Goal: Task Accomplishment & Management: Complete application form

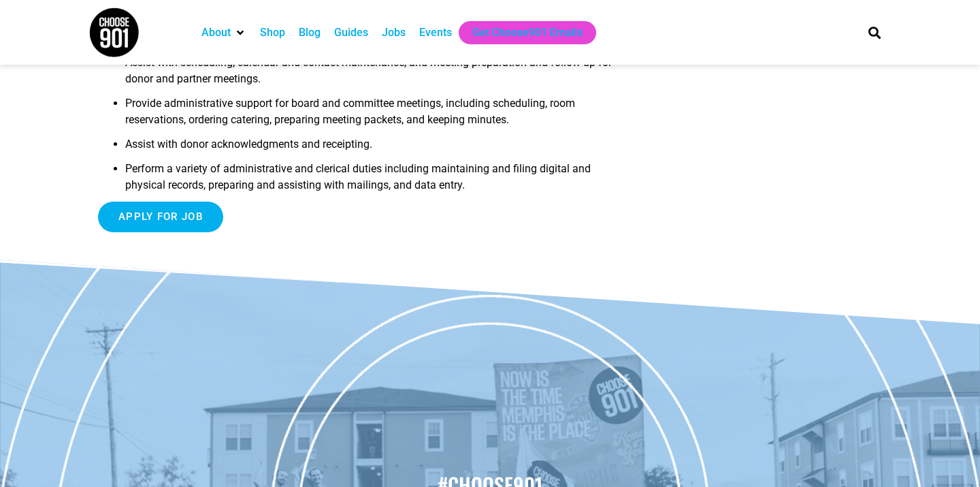
scroll to position [499, 0]
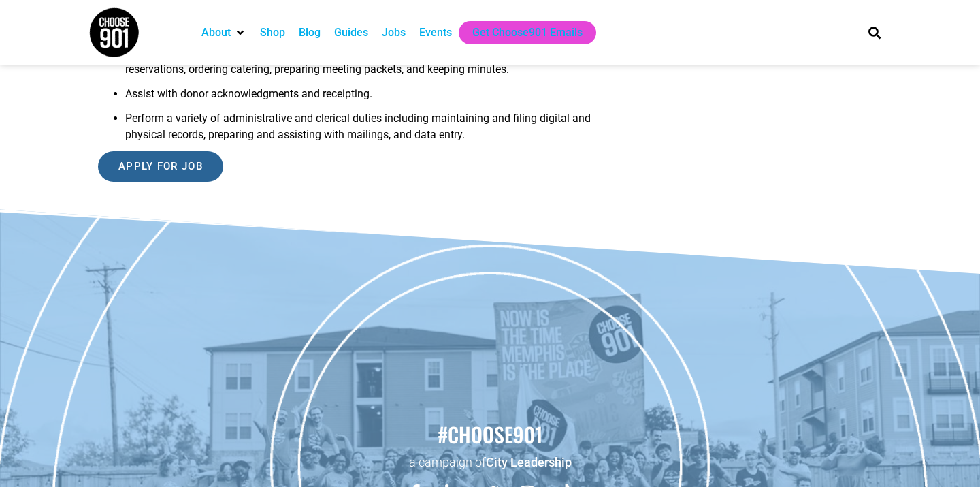
click at [152, 151] on input "Apply for job" at bounding box center [160, 166] width 125 height 31
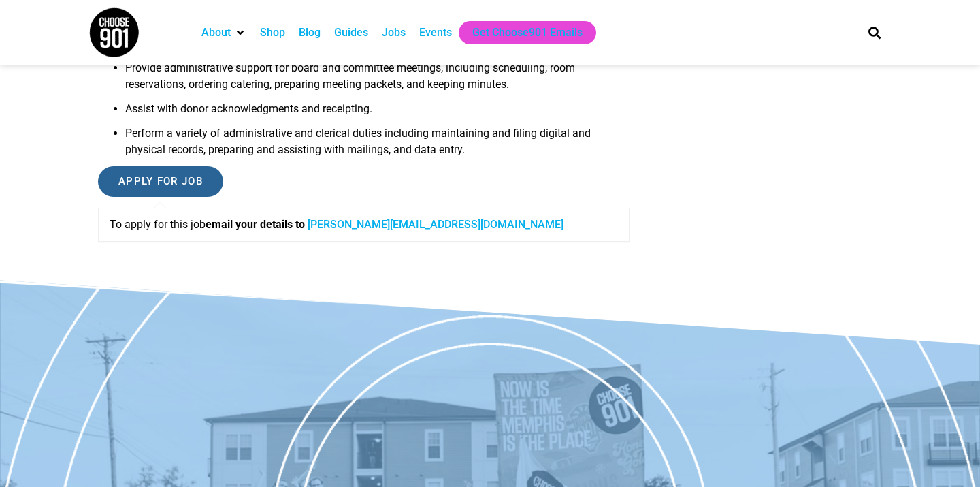
scroll to position [481, 0]
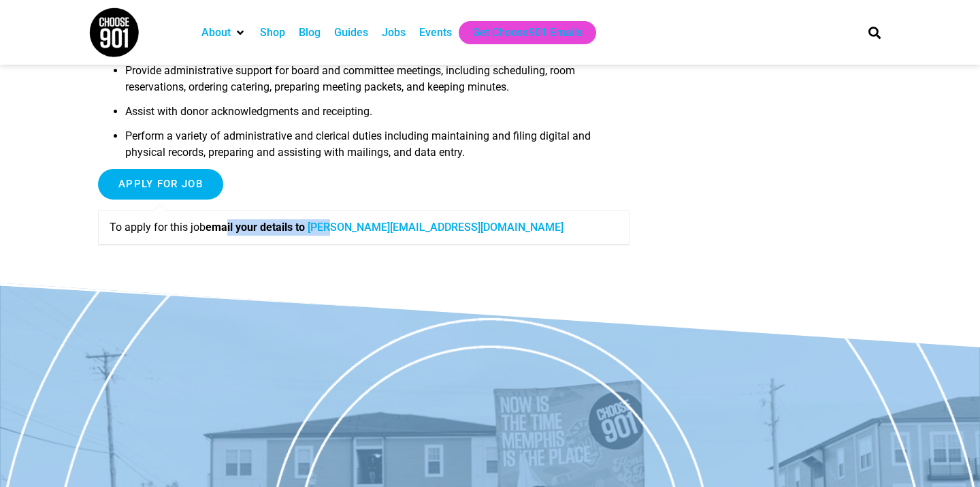
drag, startPoint x: 235, startPoint y: 213, endPoint x: 332, endPoint y: 217, distance: 97.4
click at [336, 219] on p "To apply for this job email your details to [PERSON_NAME][EMAIL_ADDRESS][DOMAIN…" at bounding box center [364, 227] width 508 height 16
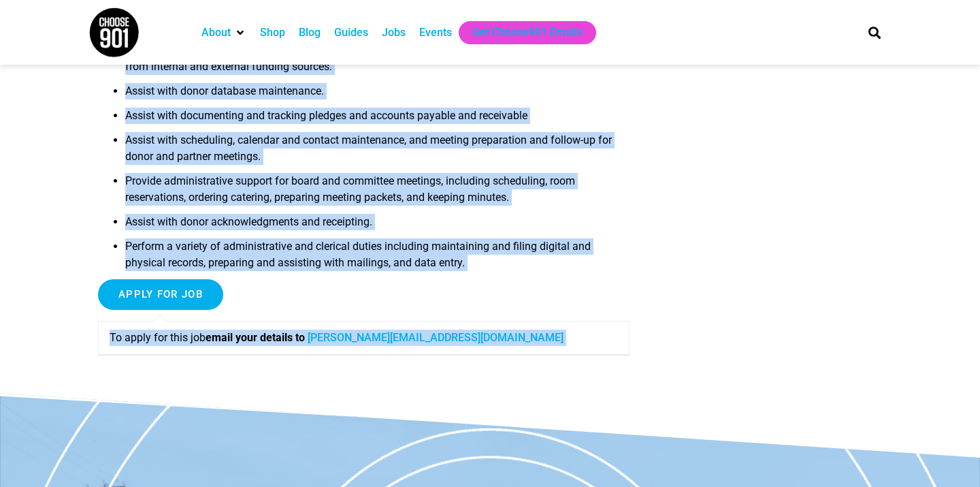
scroll to position [375, 0]
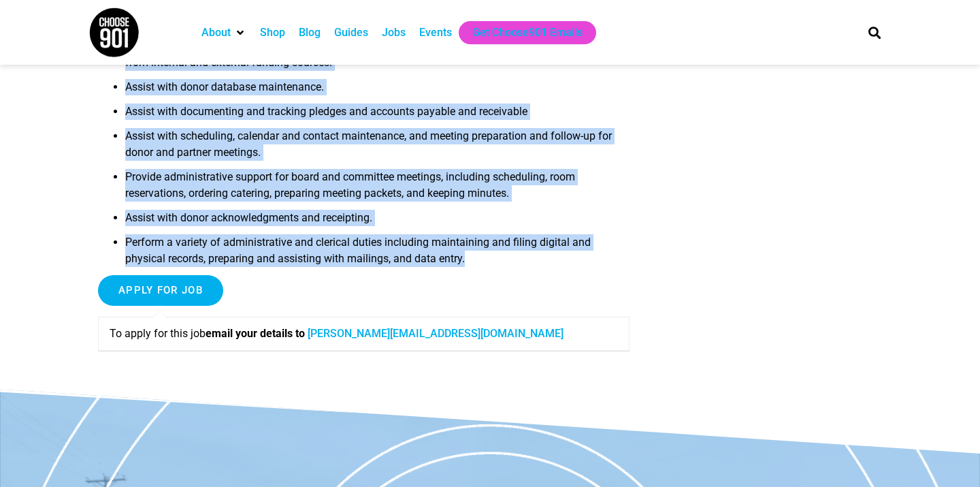
drag, startPoint x: 101, startPoint y: 103, endPoint x: 385, endPoint y: 261, distance: 324.5
click at [385, 261] on article "Development Assistant The Memphis Library Foundation is a nonprofit organizatio…" at bounding box center [490, 50] width 980 height 677
copy article "Loremipsumd Sitametco Adi Elitsed Doeiusm Temporinci ut l etdolorem aliquaenima…"
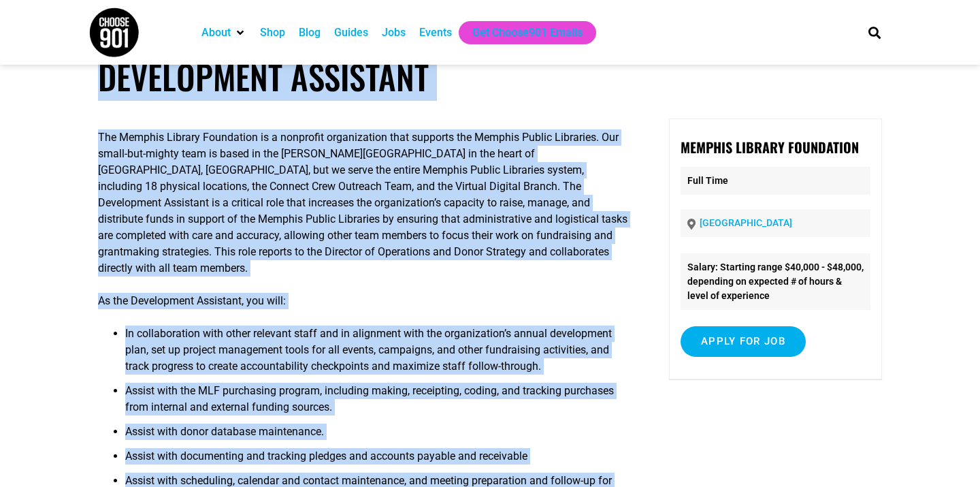
scroll to position [0, 0]
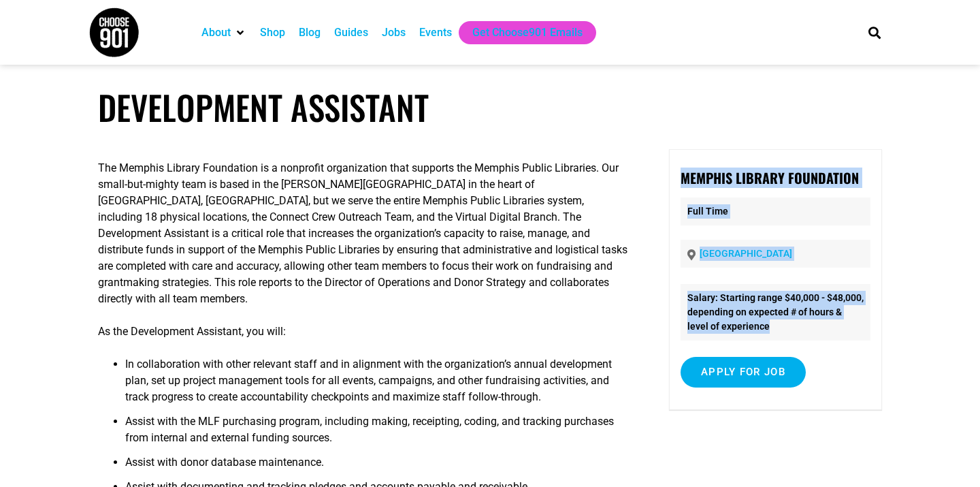
drag, startPoint x: 683, startPoint y: 174, endPoint x: 913, endPoint y: 178, distance: 230.1
click at [913, 178] on article "Development Assistant The Memphis Library Foundation is a nonprofit organizatio…" at bounding box center [490, 425] width 980 height 677
copy div "Memphis Library Foundation Full Time Memphis Salary: Starting range $40,000 - $…"
